Goal: Find contact information: Find contact information

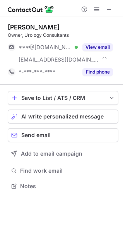
scroll to position [180, 123]
click at [105, 9] on button at bounding box center [108, 9] width 9 height 9
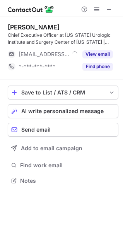
scroll to position [175, 123]
click at [107, 10] on span at bounding box center [109, 9] width 6 height 6
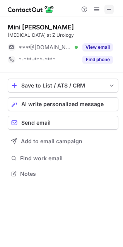
scroll to position [3, 3]
click at [107, 8] on span at bounding box center [109, 9] width 6 height 6
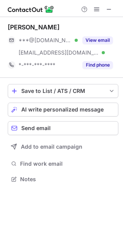
scroll to position [173, 123]
click at [32, 24] on div "Jennifer Hammock" at bounding box center [34, 27] width 52 height 8
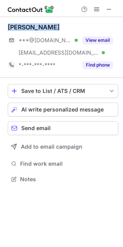
click at [32, 24] on div "Jennifer Hammock" at bounding box center [34, 27] width 52 height 8
copy div "Jennifer Hammock"
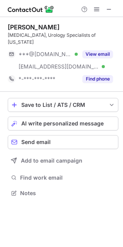
scroll to position [180, 123]
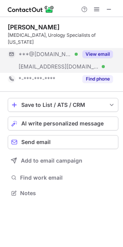
click at [92, 50] on button "View email" at bounding box center [97, 54] width 31 height 8
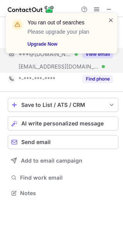
click at [110, 19] on span at bounding box center [111, 20] width 6 height 8
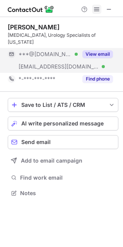
click at [93, 9] on button at bounding box center [96, 9] width 9 height 9
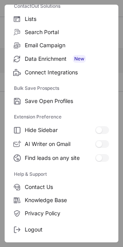
scroll to position [75, 0]
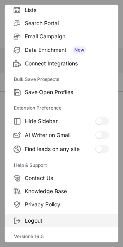
click at [42, 220] on span "Logout" at bounding box center [67, 220] width 84 height 7
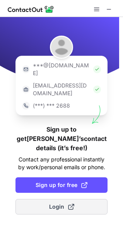
click at [68, 203] on span at bounding box center [71, 206] width 6 height 6
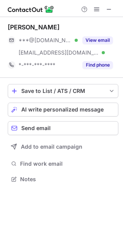
scroll to position [173, 123]
click at [97, 40] on button "View email" at bounding box center [97, 40] width 31 height 8
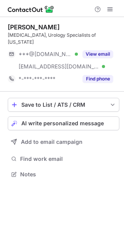
scroll to position [162, 124]
click at [107, 8] on span at bounding box center [110, 9] width 6 height 6
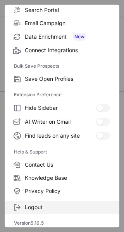
scroll to position [90, 0]
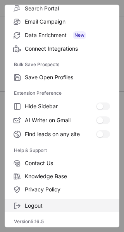
click at [38, 206] on span "Logout" at bounding box center [67, 205] width 85 height 7
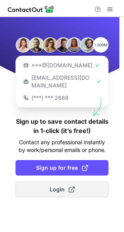
click at [58, 186] on span "Login" at bounding box center [61, 190] width 25 height 8
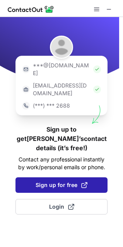
click at [69, 177] on button "Sign up for free" at bounding box center [61, 184] width 92 height 15
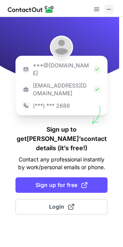
click at [109, 6] on span at bounding box center [109, 9] width 6 height 6
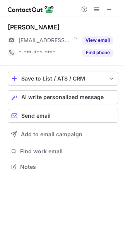
scroll to position [161, 123]
click at [109, 8] on span at bounding box center [109, 9] width 6 height 6
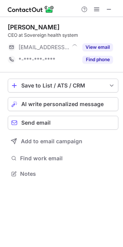
scroll to position [168, 123]
click at [111, 7] on span at bounding box center [109, 9] width 6 height 6
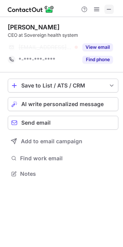
click at [106, 9] on span at bounding box center [109, 9] width 6 height 6
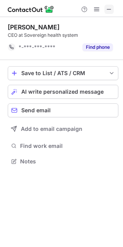
scroll to position [155, 123]
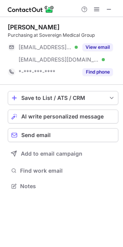
scroll to position [180, 123]
click at [107, 9] on span at bounding box center [109, 9] width 6 height 6
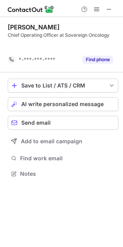
scroll to position [155, 123]
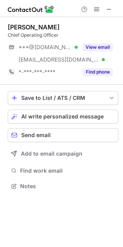
scroll to position [180, 123]
click at [108, 9] on span at bounding box center [109, 9] width 6 height 6
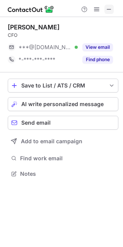
scroll to position [3, 3]
click at [110, 9] on span at bounding box center [109, 9] width 6 height 6
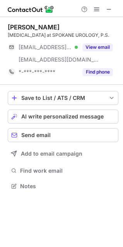
scroll to position [180, 123]
